Goal: Information Seeking & Learning: Find specific fact

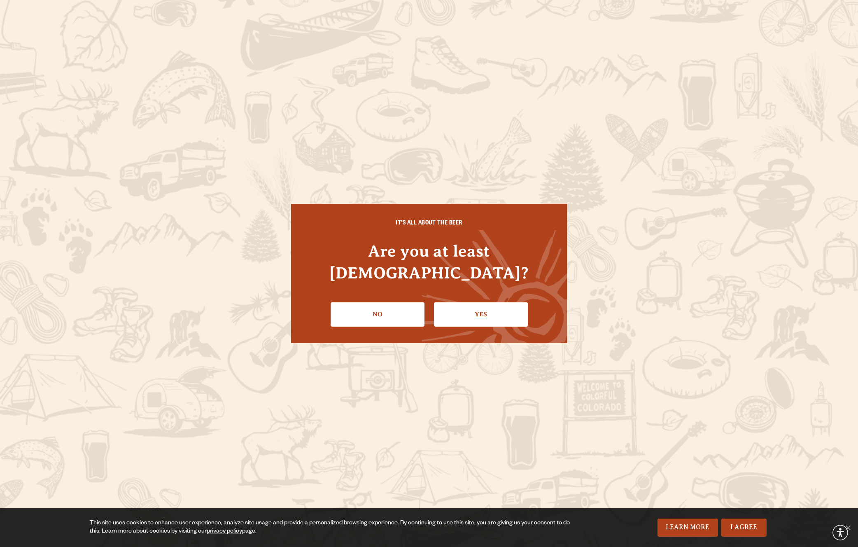
click at [457, 302] on link "Yes" at bounding box center [481, 314] width 94 height 24
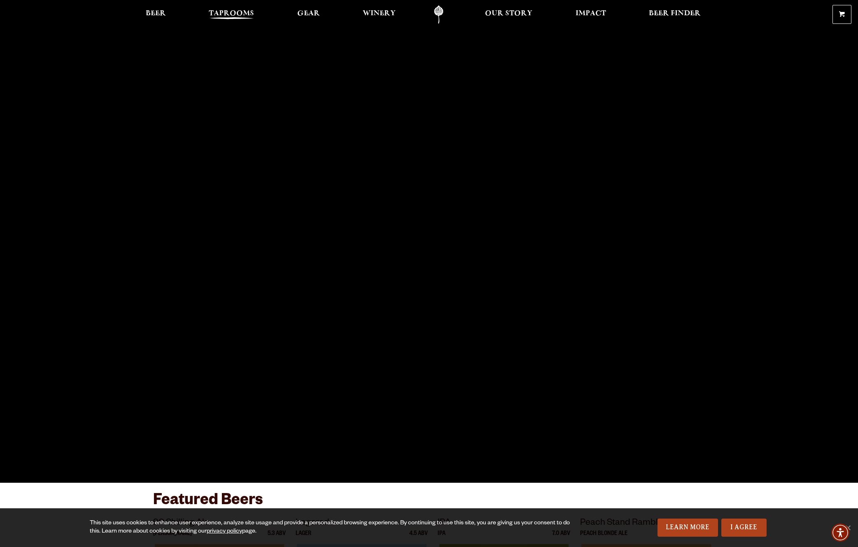
click at [209, 17] on span "Taprooms" at bounding box center [231, 13] width 45 height 7
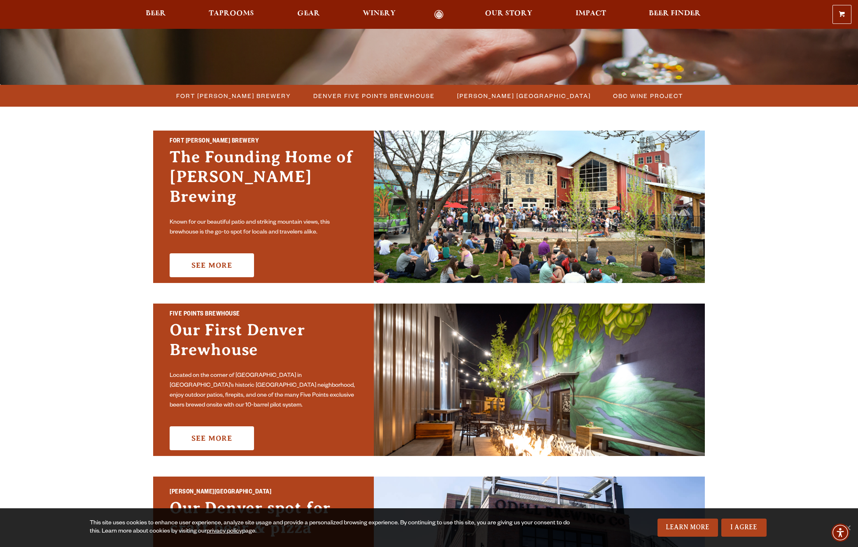
scroll to position [196, 0]
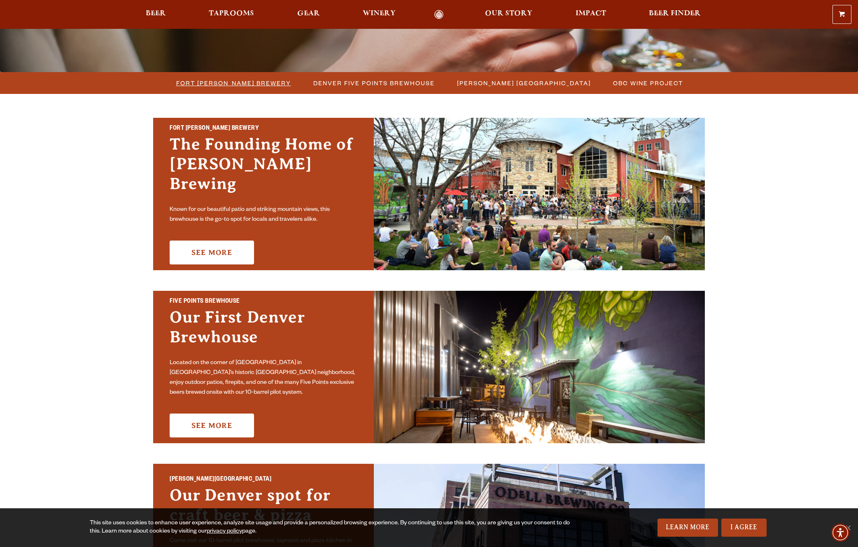
click at [199, 85] on span "Fort [PERSON_NAME] Brewery" at bounding box center [233, 83] width 115 height 12
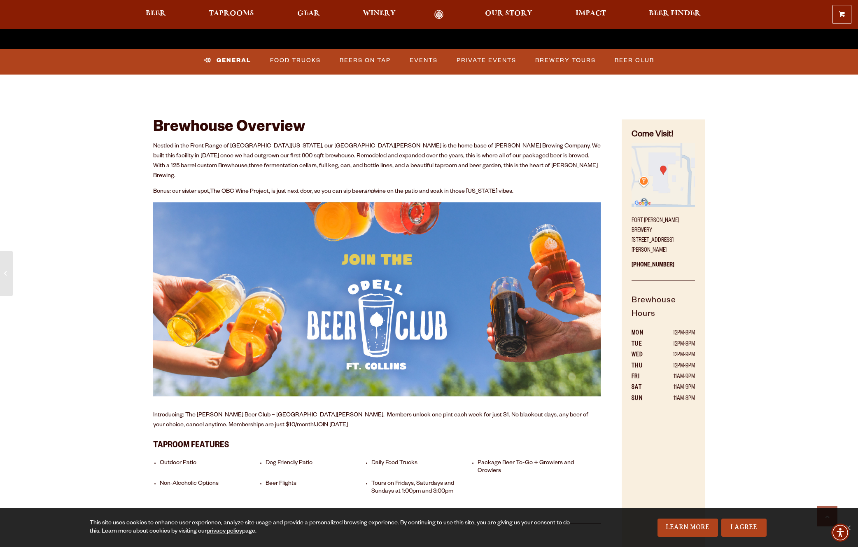
scroll to position [369, 0]
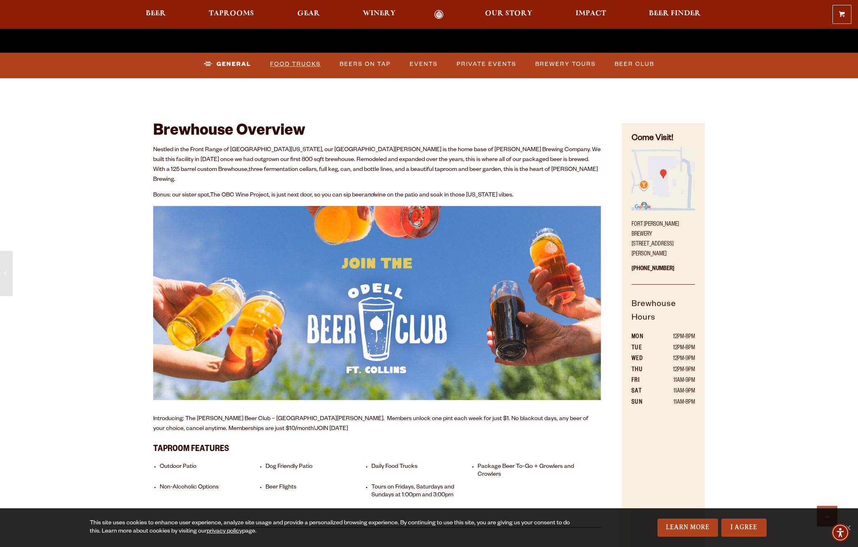
click at [288, 68] on link "Food Trucks" at bounding box center [295, 64] width 57 height 19
click at [288, 68] on link "Food Trucks" at bounding box center [289, 64] width 72 height 19
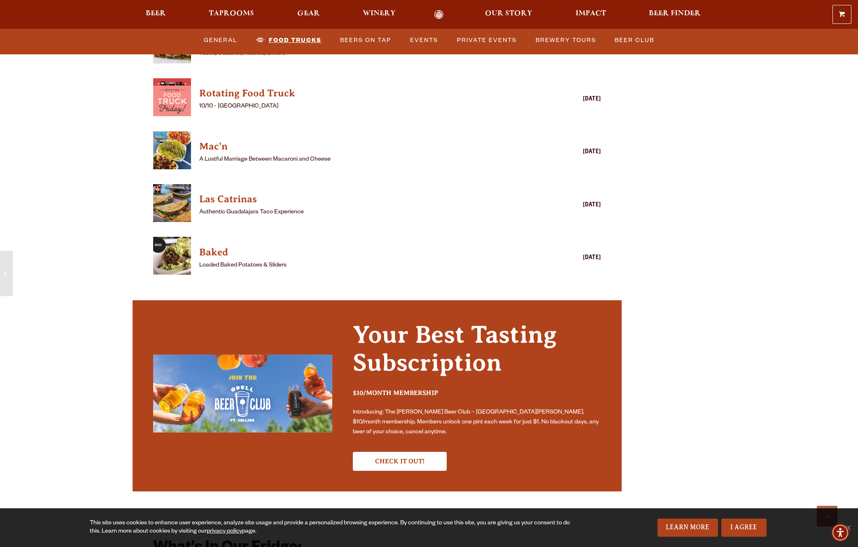
scroll to position [2240, 0]
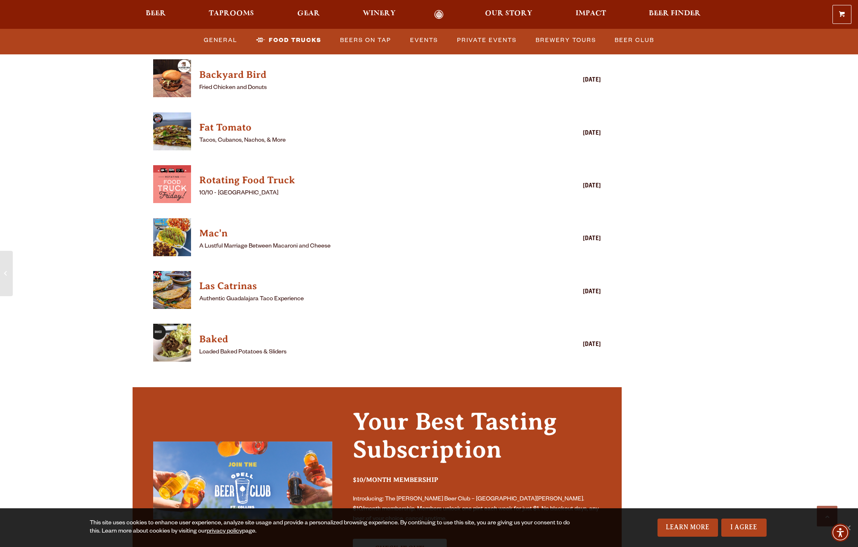
click at [199, 198] on p "10/10 - [GEOGRAPHIC_DATA]" at bounding box center [365, 194] width 332 height 10
drag, startPoint x: 173, startPoint y: 352, endPoint x: 203, endPoint y: 357, distance: 30.8
click at [203, 198] on p "10/10 - [GEOGRAPHIC_DATA]" at bounding box center [365, 194] width 332 height 10
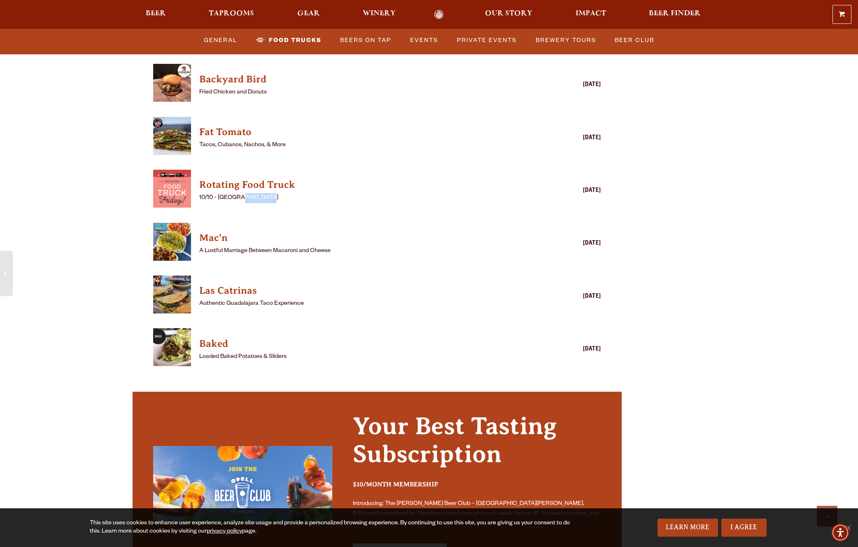
scroll to position [2235, 0]
